Goal: Transaction & Acquisition: Purchase product/service

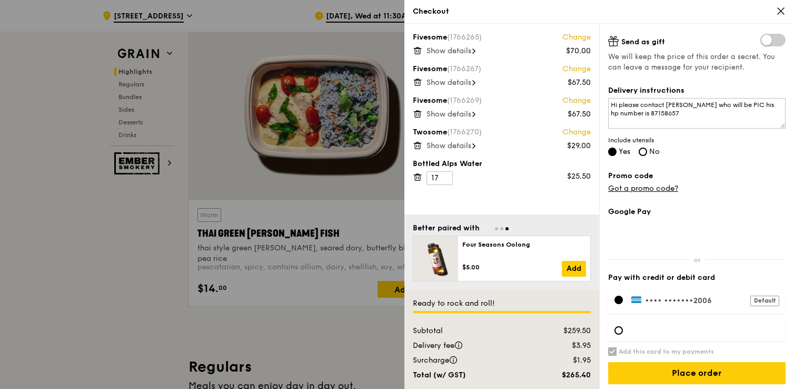
scroll to position [377, 0]
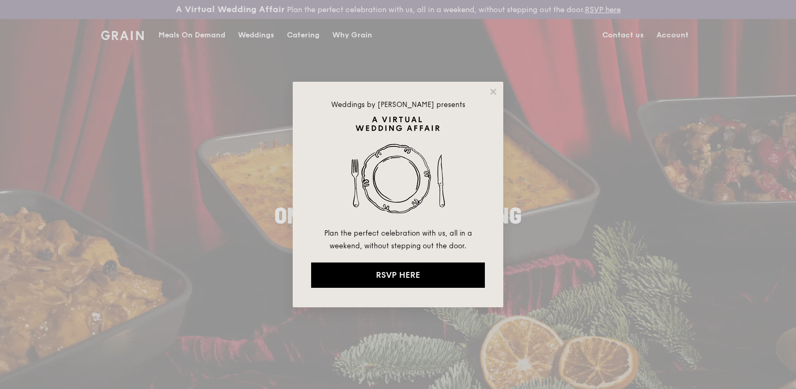
click at [215, 33] on div "Weddings by [PERSON_NAME] presents Plan the perfect celebration with us, all in…" at bounding box center [398, 194] width 796 height 389
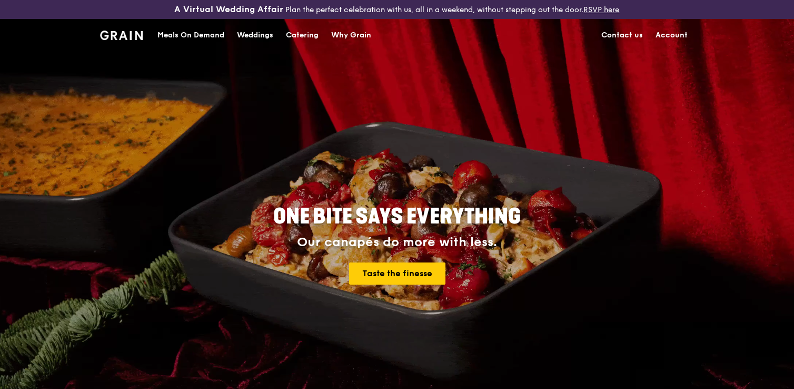
click at [181, 37] on div "Meals On Demand" at bounding box center [190, 35] width 67 height 32
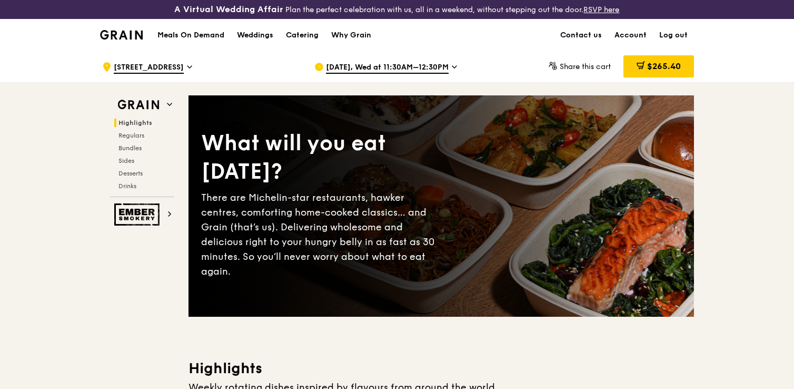
click at [375, 68] on span "[DATE], Wed at 11:30AM–12:30PM" at bounding box center [387, 68] width 123 height 12
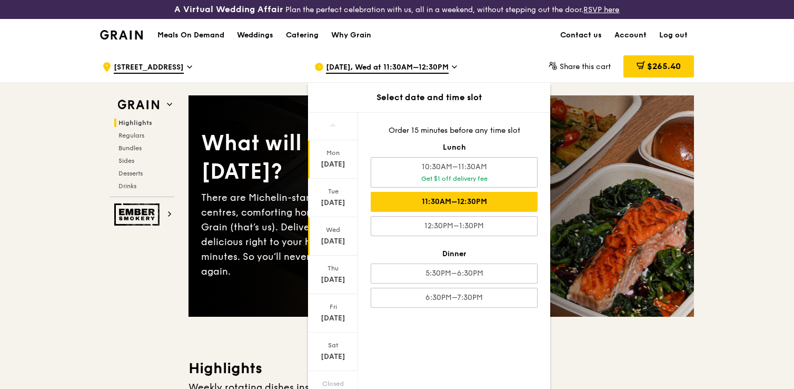
click at [338, 154] on div "Mon" at bounding box center [333, 152] width 47 height 8
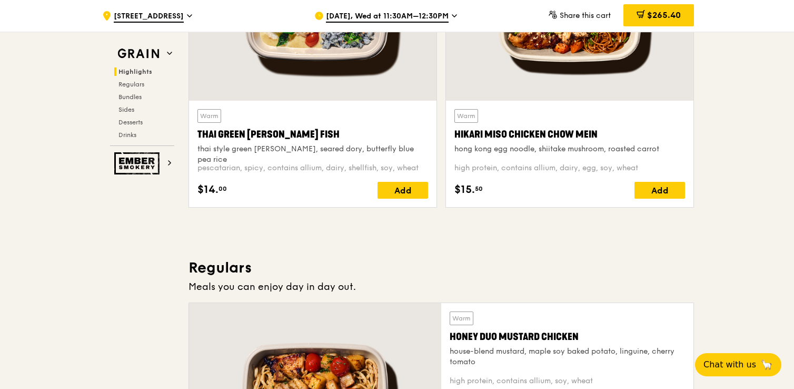
scroll to position [723, 0]
